Goal: Complete application form

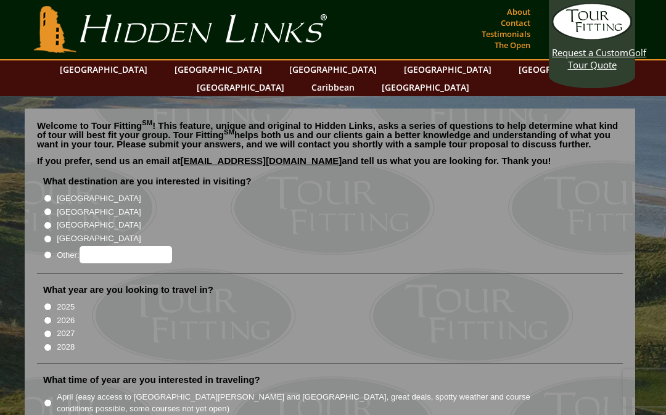
click at [52, 221] on input "[GEOGRAPHIC_DATA]" at bounding box center [48, 225] width 8 height 8
radio input "true"
click at [52, 208] on input "[GEOGRAPHIC_DATA]" at bounding box center [48, 212] width 8 height 8
radio input "true"
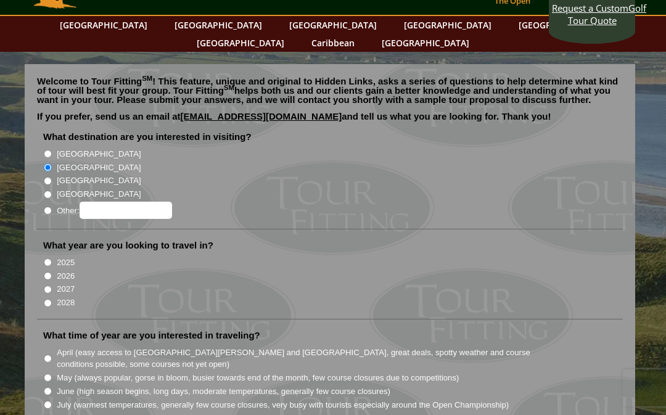
click at [51, 272] on input "2026" at bounding box center [48, 276] width 8 height 8
radio input "true"
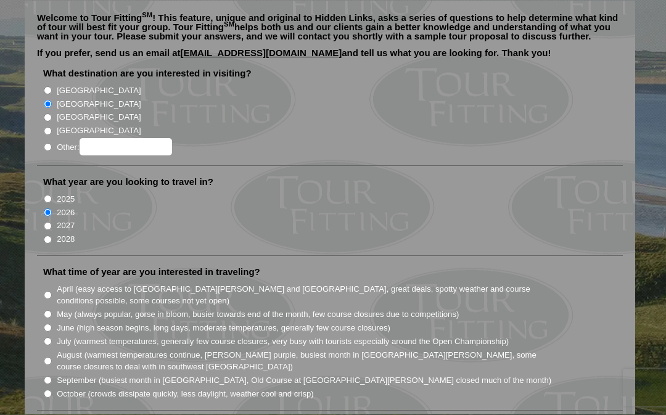
scroll to position [108, 0]
click at [49, 310] on input "May (always popular, gorse in bloom, busier towards end of the month, few cours…" at bounding box center [48, 314] width 8 height 8
radio input "true"
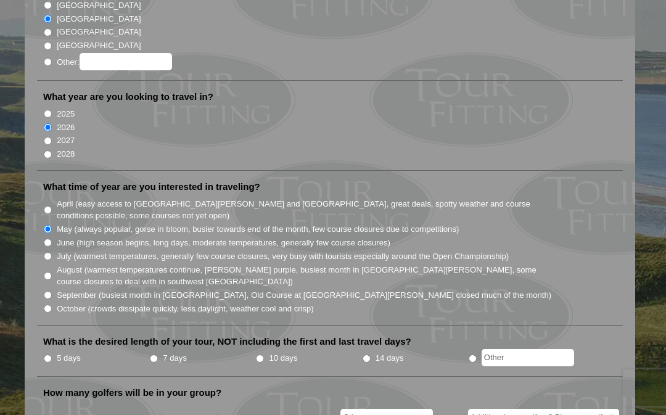
scroll to position [198, 0]
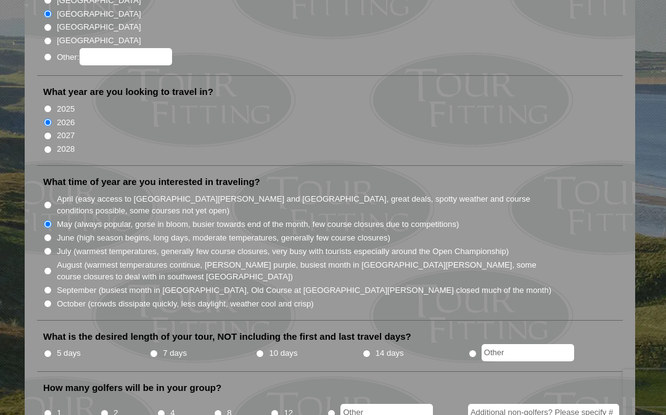
click at [158, 350] on input "7 days" at bounding box center [154, 354] width 8 height 8
radio input "true"
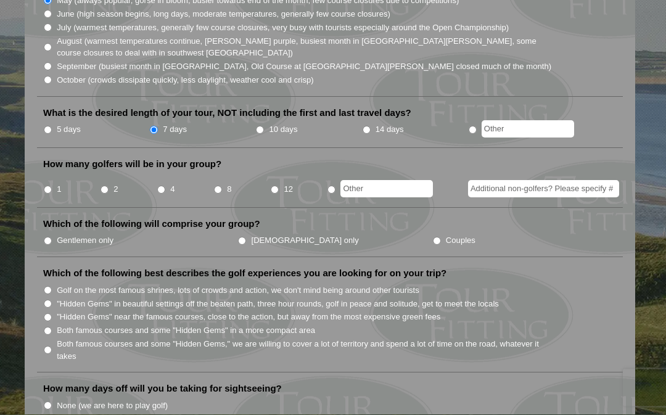
scroll to position [422, 0]
click at [102, 186] on input "2" at bounding box center [105, 190] width 8 height 8
radio input "true"
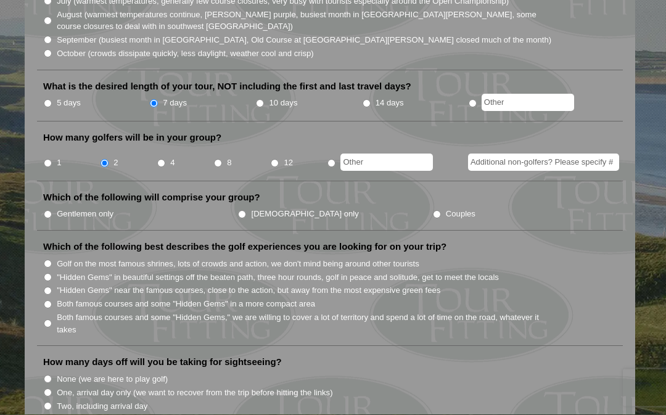
scroll to position [450, 0]
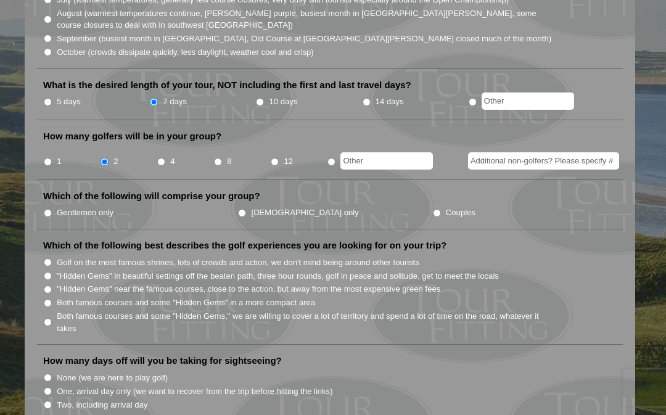
click at [433, 209] on input "Couples" at bounding box center [437, 213] width 8 height 8
radio input "true"
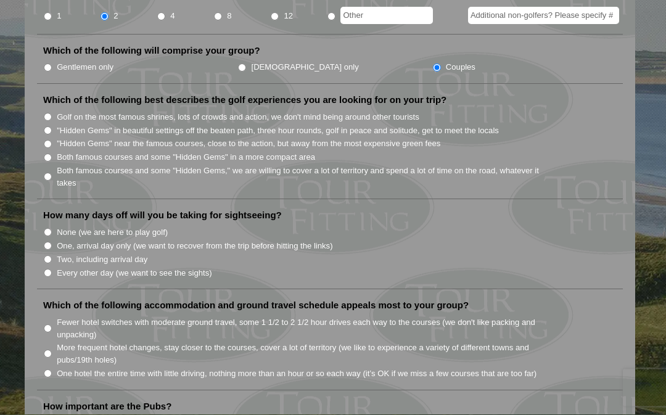
scroll to position [595, 0]
click at [49, 140] on input ""Hidden Gems" near the famous courses, close to the action, but away from the m…" at bounding box center [48, 144] width 8 height 8
radio input "true"
click at [59, 165] on label "Both famous courses and some "Hidden Gems," we are willing to cover a lot of te…" at bounding box center [305, 177] width 496 height 24
click at [52, 173] on input "Both famous courses and some "Hidden Gems," we are willing to cover a lot of te…" at bounding box center [48, 177] width 8 height 8
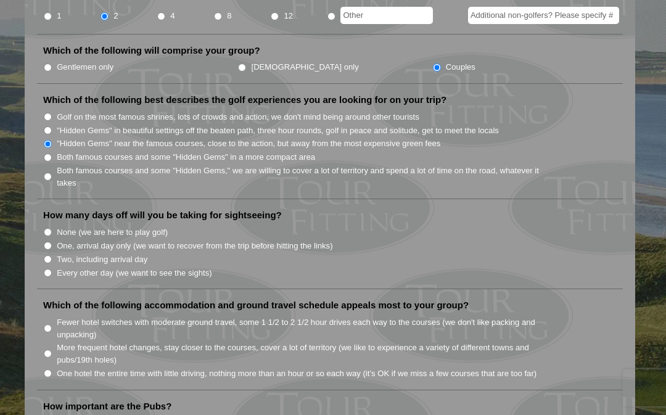
radio input "true"
click at [52, 154] on input "Both famous courses and some "Hidden Gems" in a more compact area" at bounding box center [48, 158] width 8 height 8
radio input "true"
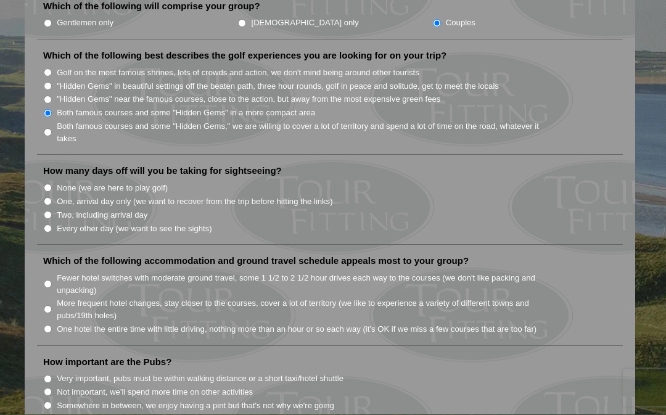
scroll to position [642, 0]
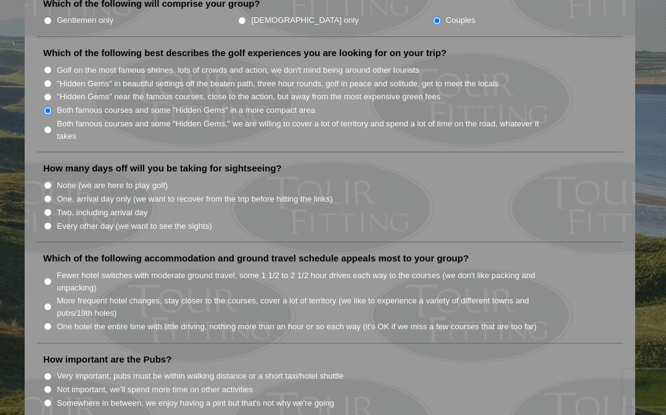
click at [52, 222] on input "Every other day (we want to see the sights)" at bounding box center [48, 226] width 8 height 8
radio input "true"
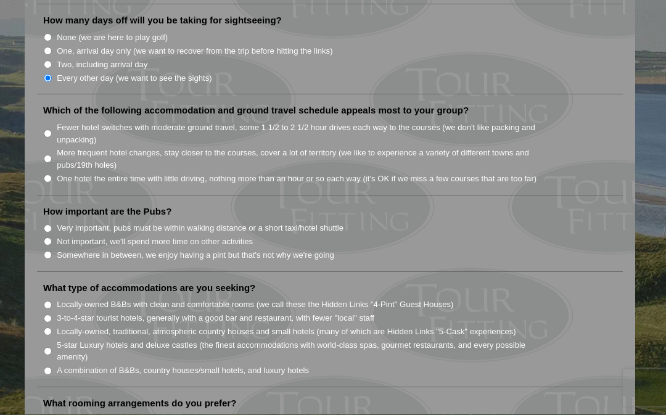
scroll to position [791, 0]
click at [59, 121] on label "Fewer hotel switches with moderate ground travel, some 1 1/2 to 2 1/2 hour driv…" at bounding box center [305, 133] width 496 height 24
click at [52, 129] on input "Fewer hotel switches with moderate ground travel, some 1 1/2 to 2 1/2 hour driv…" at bounding box center [48, 133] width 8 height 8
radio input "true"
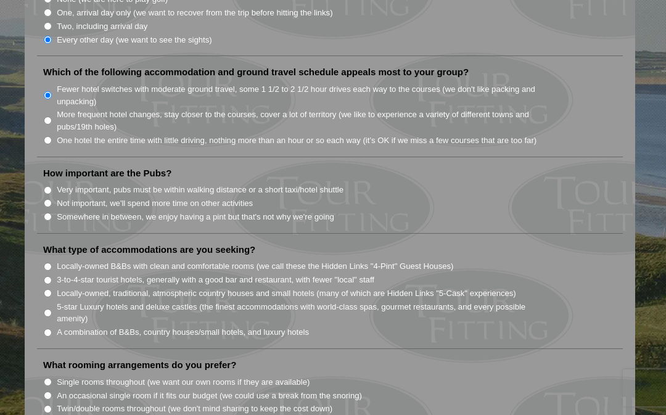
scroll to position [829, 0]
click at [46, 212] on input "Somewhere in between, we enjoy having a pint but that's not why we're going" at bounding box center [48, 216] width 8 height 8
radio input "true"
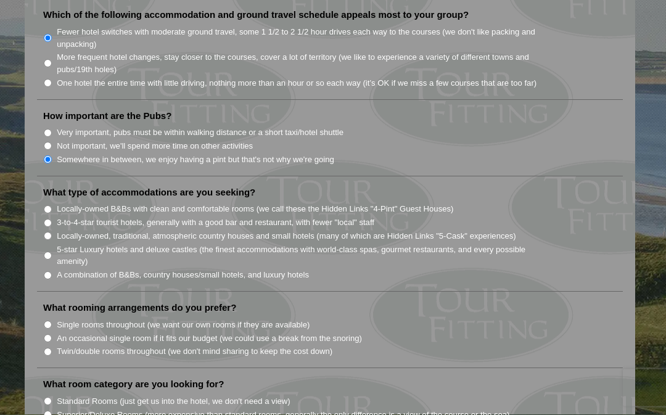
scroll to position [889, 0]
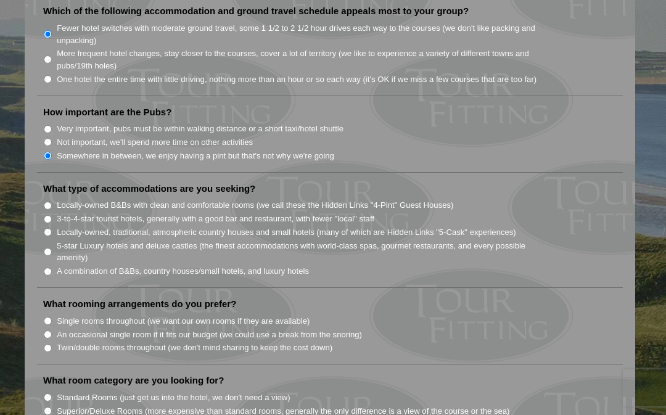
click at [49, 268] on input "A combination of B&Bs, country houses/small hotels, and luxury hotels" at bounding box center [48, 272] width 8 height 8
radio input "true"
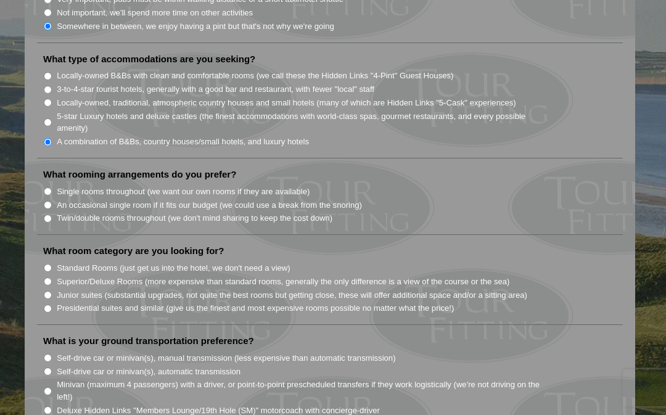
scroll to position [1017, 0]
click at [43, 276] on li "Superior/Deluxe Rooms (more expensive than standard rooms, generally the only d…" at bounding box center [334, 283] width 583 height 14
click at [49, 279] on input "Superior/Deluxe Rooms (more expensive than standard rooms, generally the only d…" at bounding box center [48, 283] width 8 height 8
radio input "true"
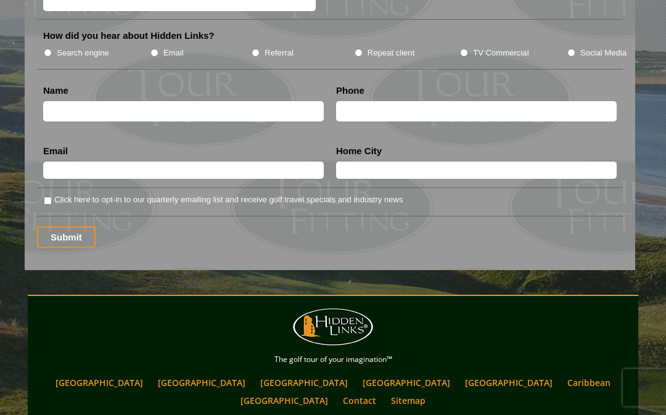
scroll to position [1670, 0]
